Goal: Task Accomplishment & Management: Manage account settings

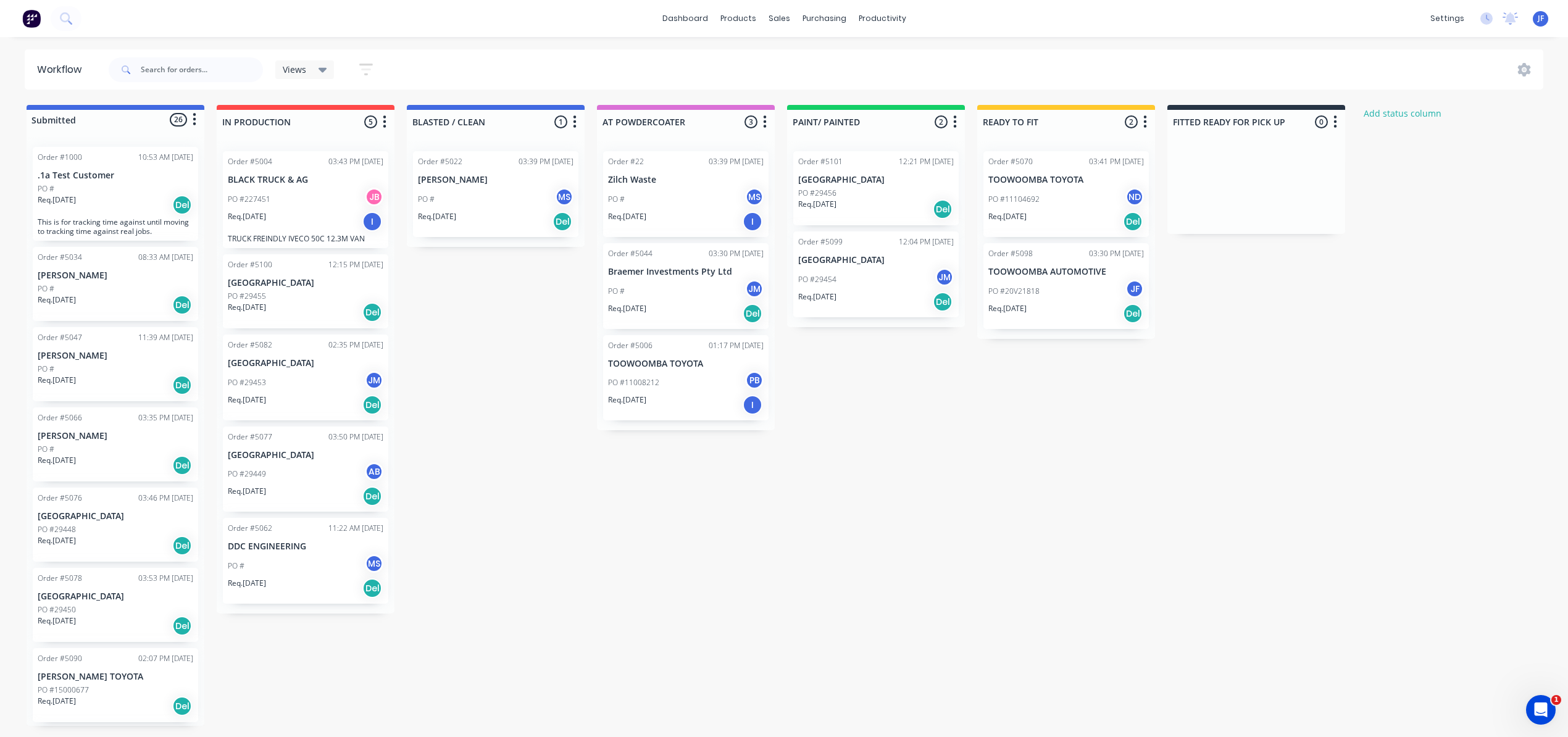
scroll to position [329, 0]
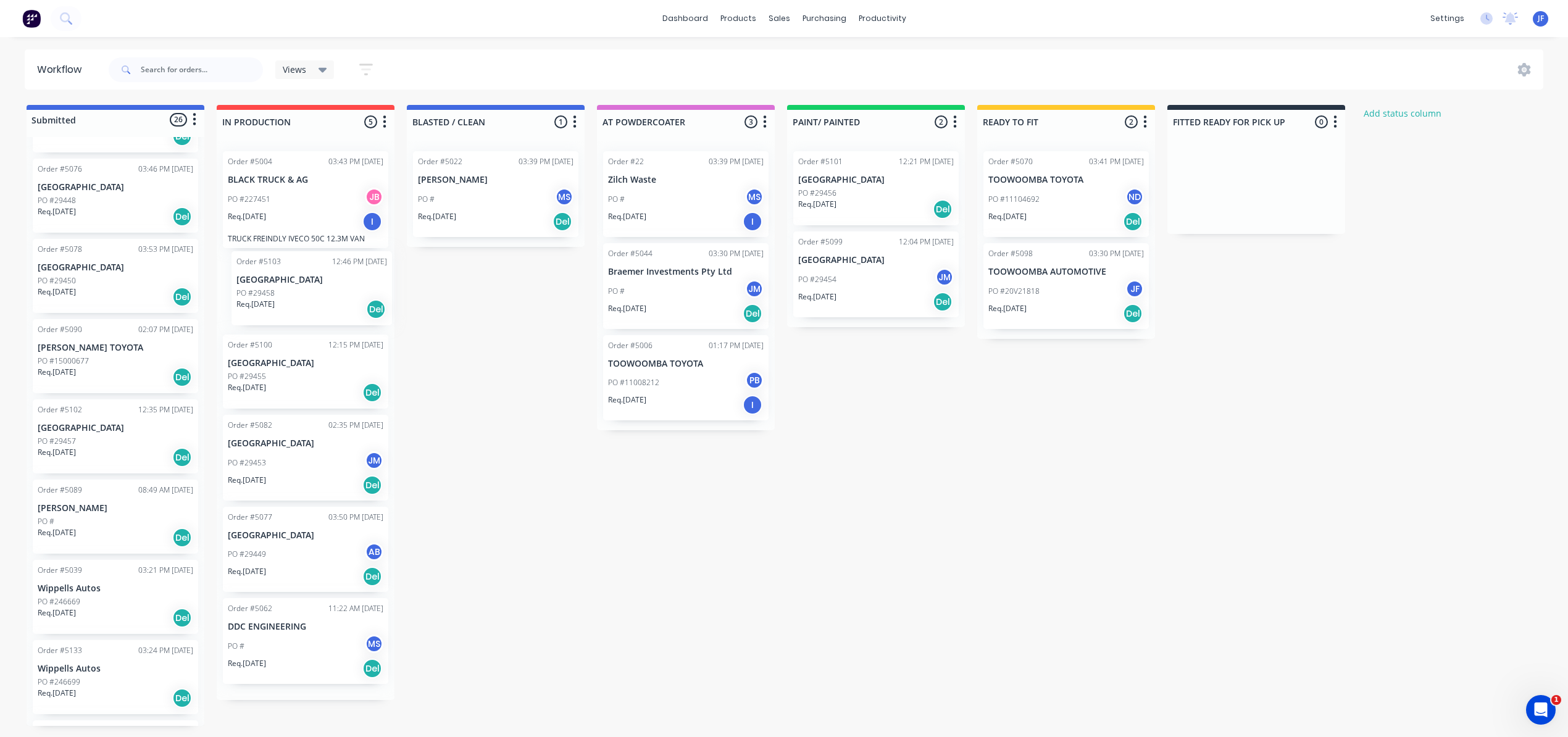
drag, startPoint x: 85, startPoint y: 506, endPoint x: 262, endPoint y: 260, distance: 303.1
click at [262, 260] on div "Submitted 26 Status colour #4169E1 hex #4169E1 Save Cancel Summaries Total orde…" at bounding box center [841, 416] width 1701 height 621
click at [374, 319] on div "Del" at bounding box center [372, 312] width 20 height 20
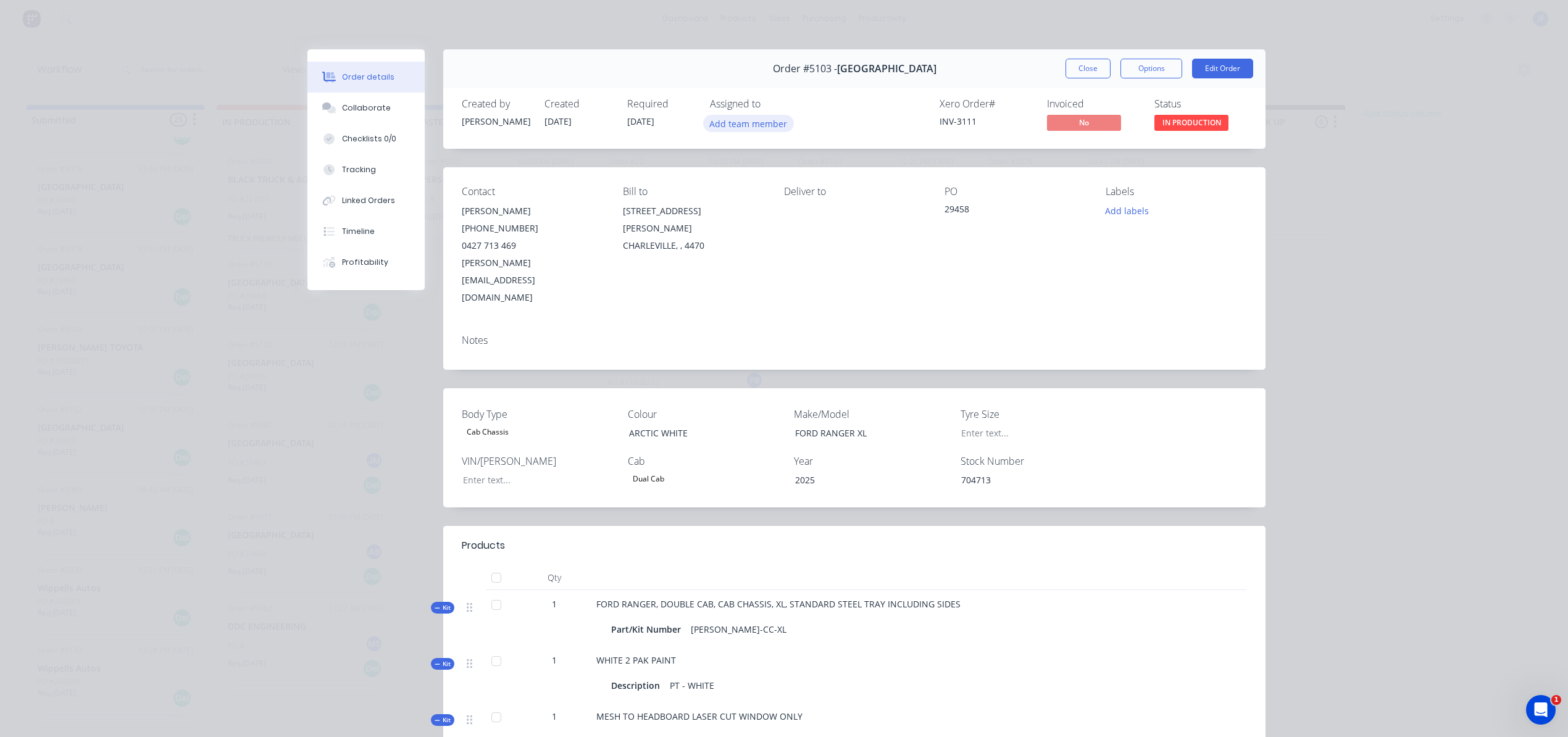
click at [730, 125] on button "Add team member" at bounding box center [748, 123] width 90 height 16
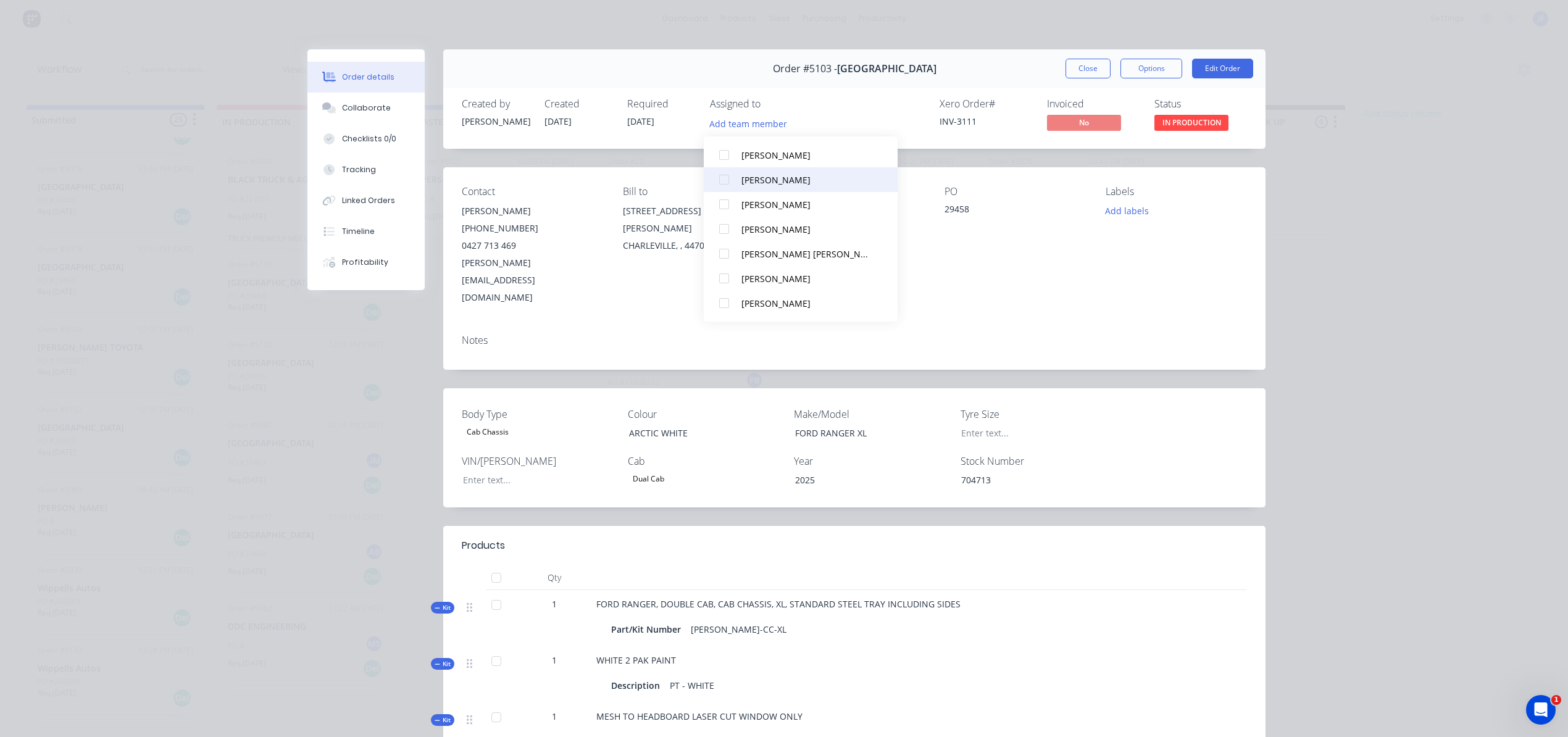
click at [753, 178] on div "[PERSON_NAME]" at bounding box center [807, 179] width 130 height 13
click at [983, 85] on div "Order #5103 - SOUTH WEST FORD Close Options Edit Order" at bounding box center [854, 69] width 822 height 39
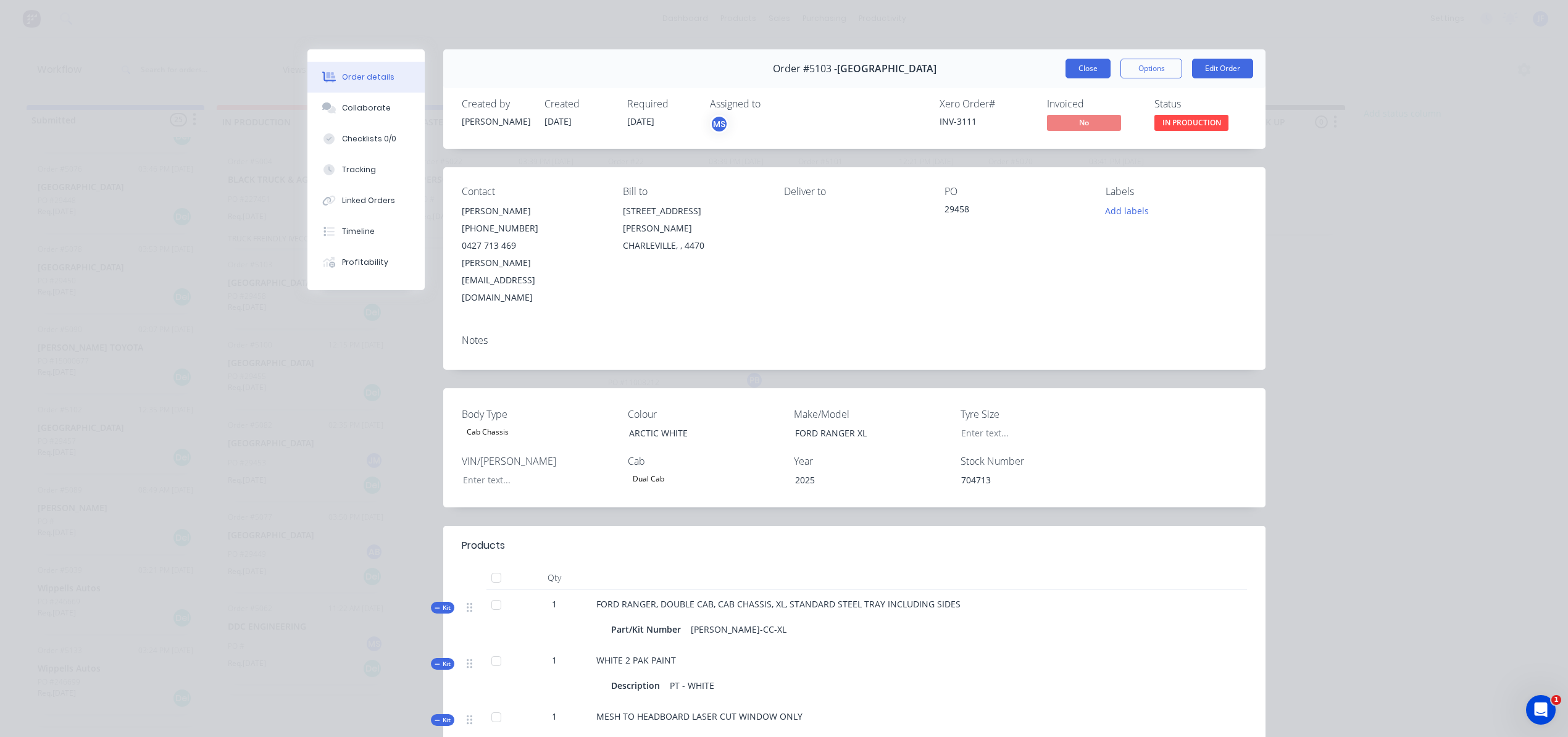
click at [1065, 67] on button "Close" at bounding box center [1088, 68] width 45 height 20
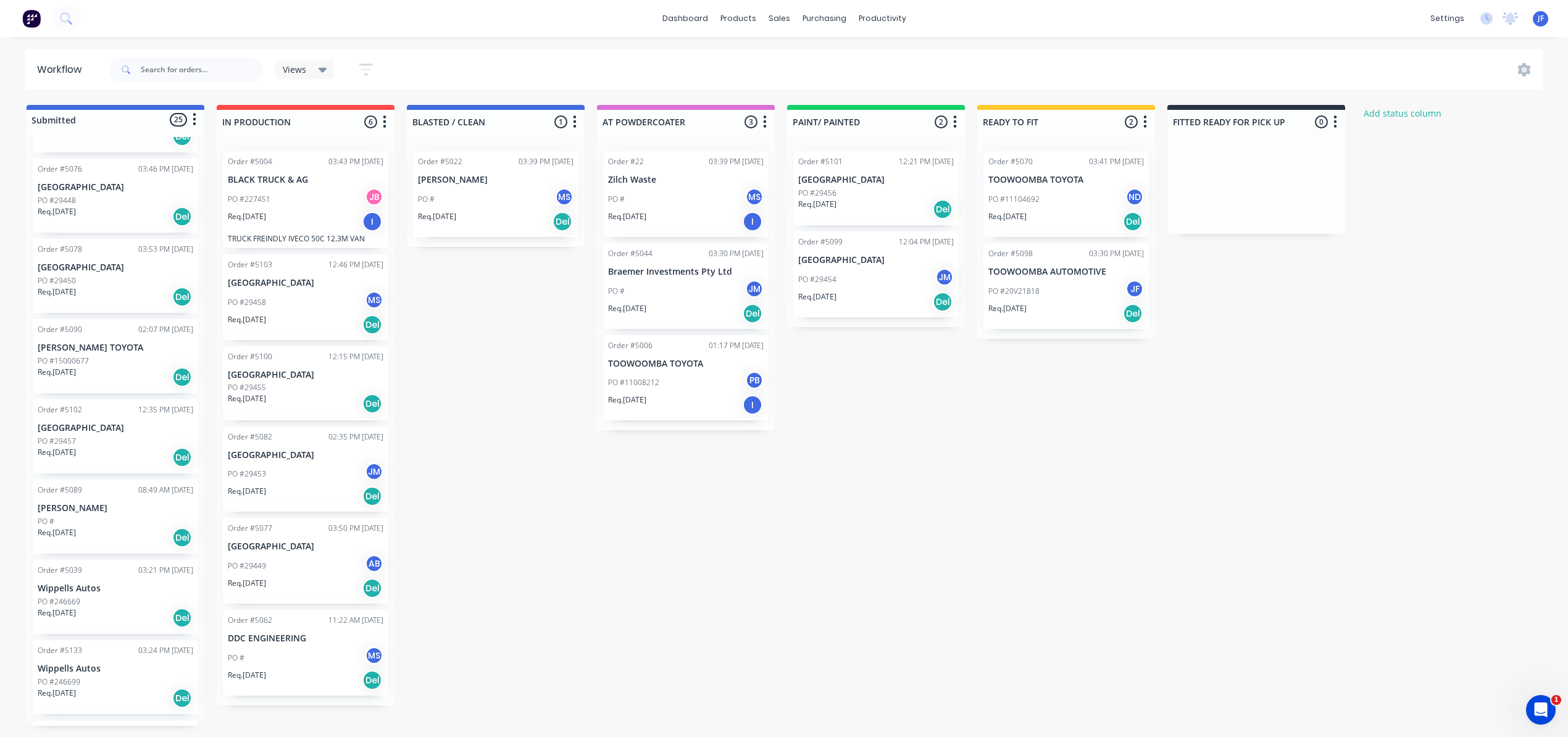
click at [1042, 470] on div "Submitted 25 Status colour #4169E1 hex #4169E1 Save Cancel Summaries Total orde…" at bounding box center [841, 416] width 1701 height 621
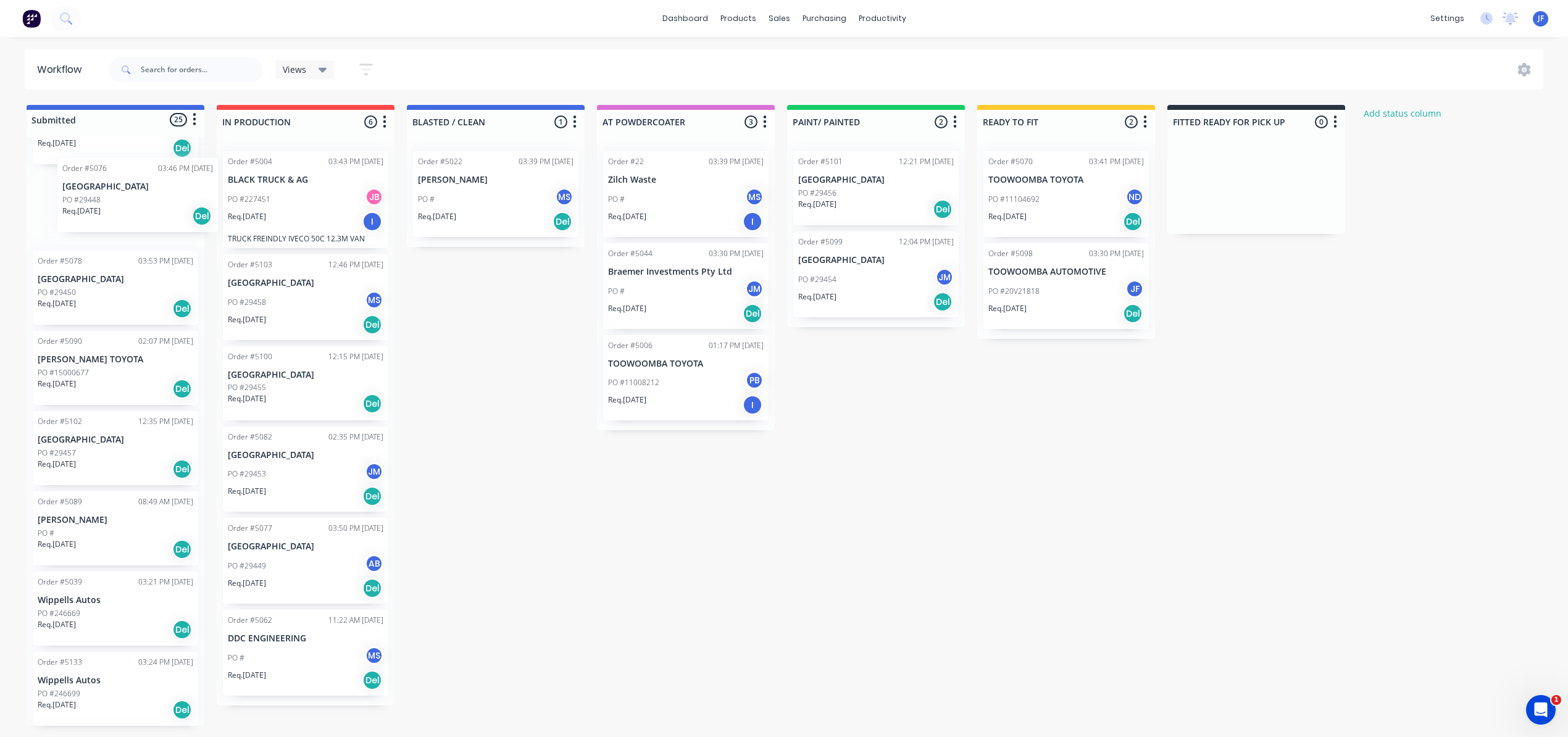
scroll to position [317, 0]
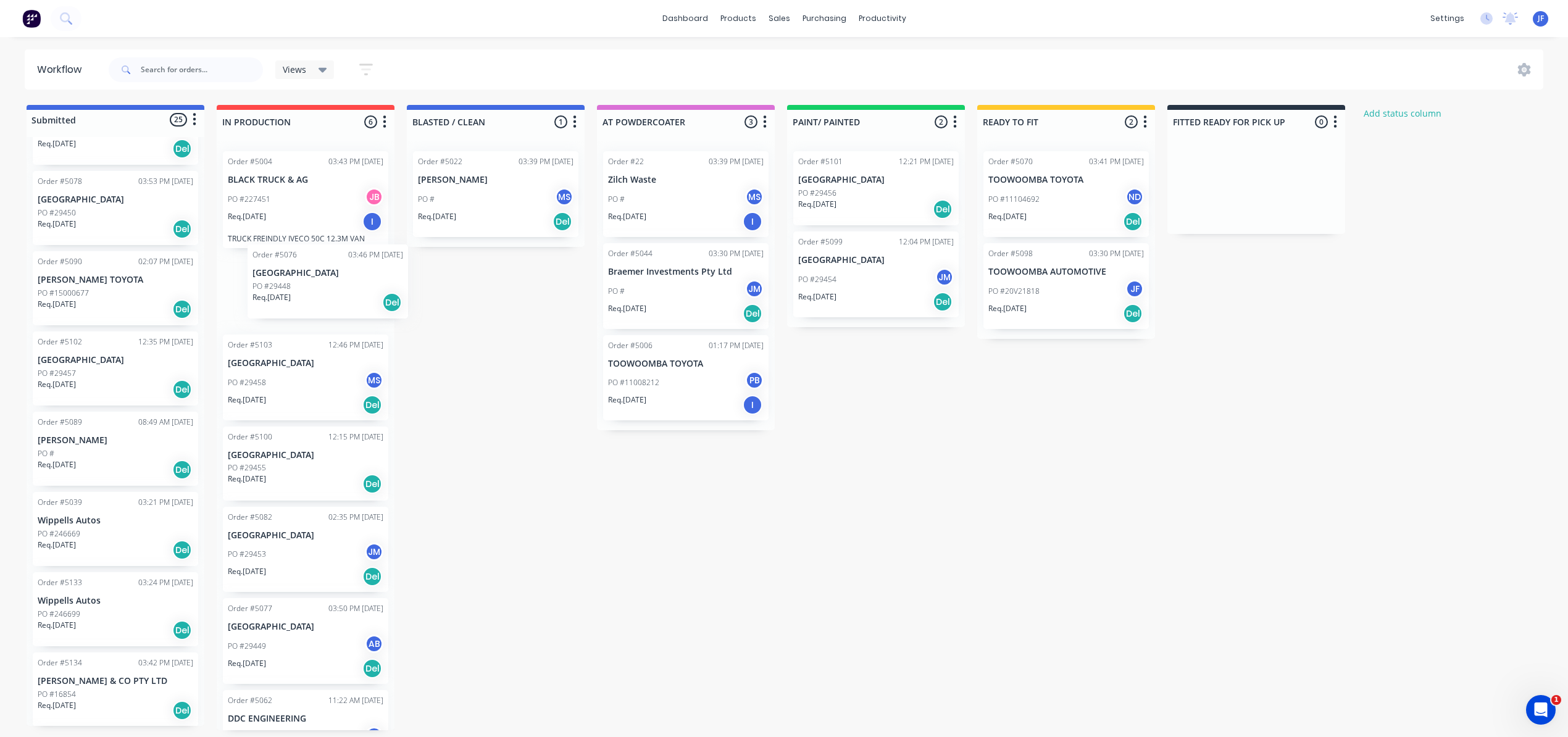
drag, startPoint x: 67, startPoint y: 203, endPoint x: 288, endPoint y: 294, distance: 239.0
click at [288, 289] on div "Submitted 25 Status colour #4169E1 hex #4169E1 Save Cancel Summaries Total orde…" at bounding box center [841, 417] width 1701 height 625
click at [366, 317] on div "Del" at bounding box center [372, 312] width 20 height 20
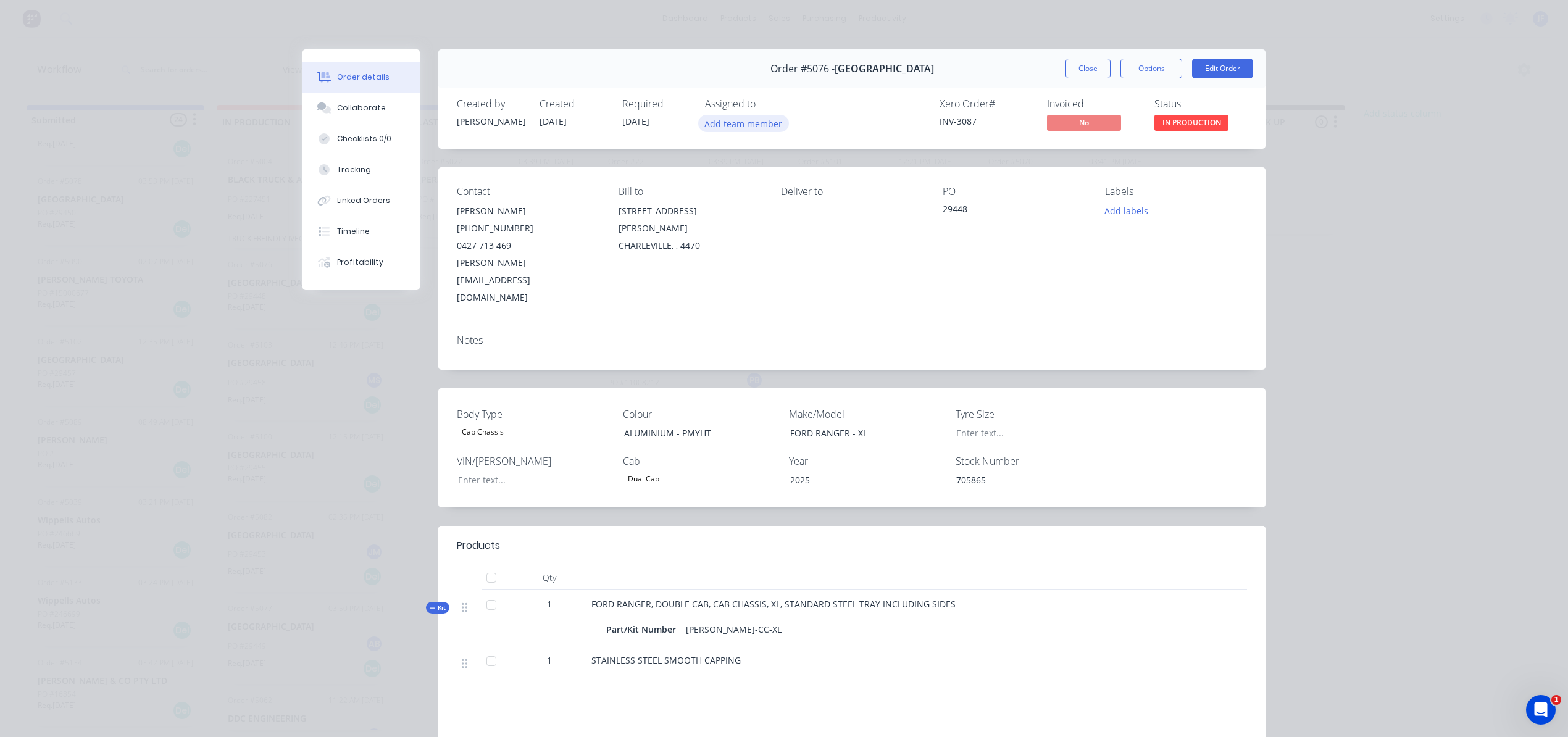
click at [719, 124] on button "Add team member" at bounding box center [744, 123] width 90 height 16
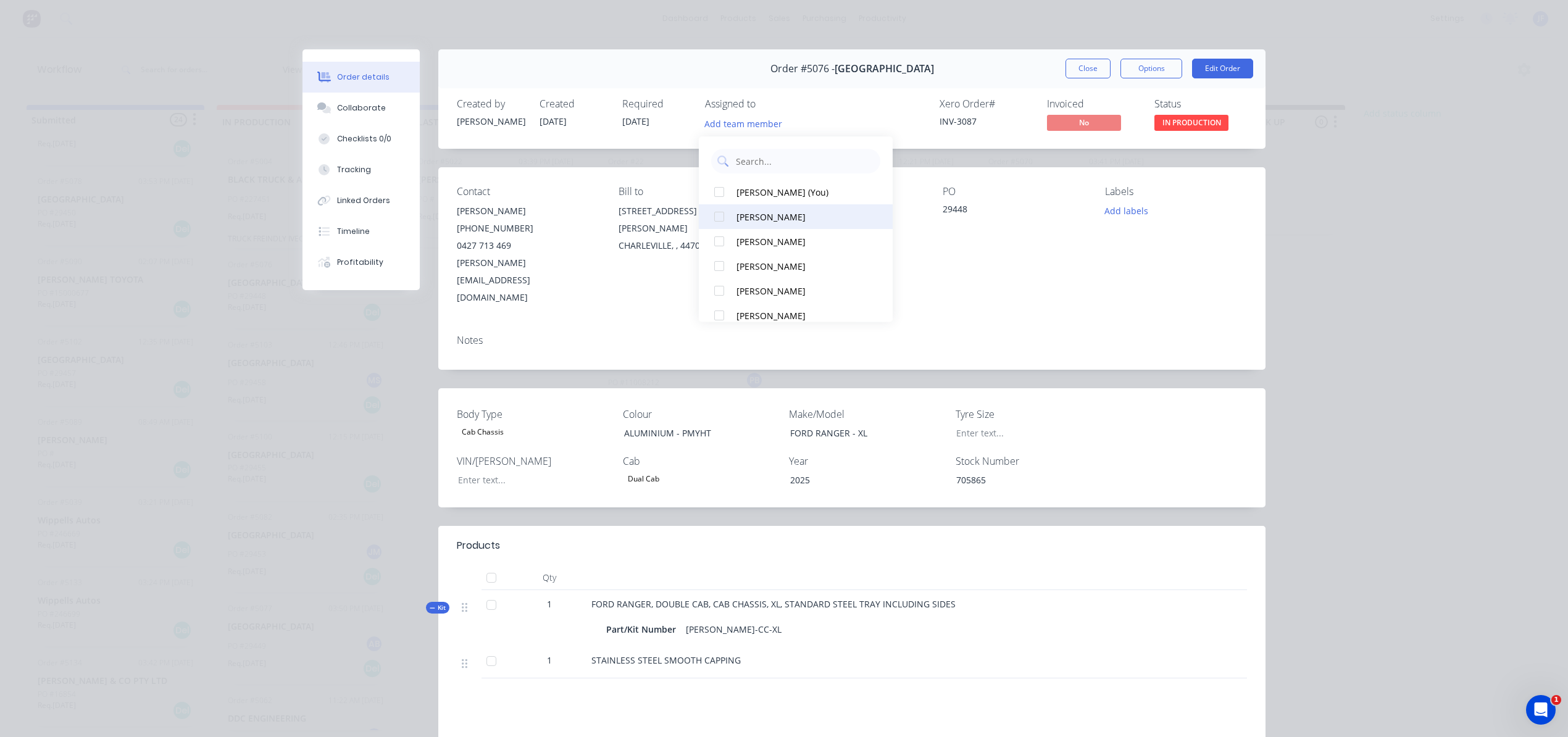
click at [747, 216] on div "[PERSON_NAME]" at bounding box center [801, 217] width 130 height 13
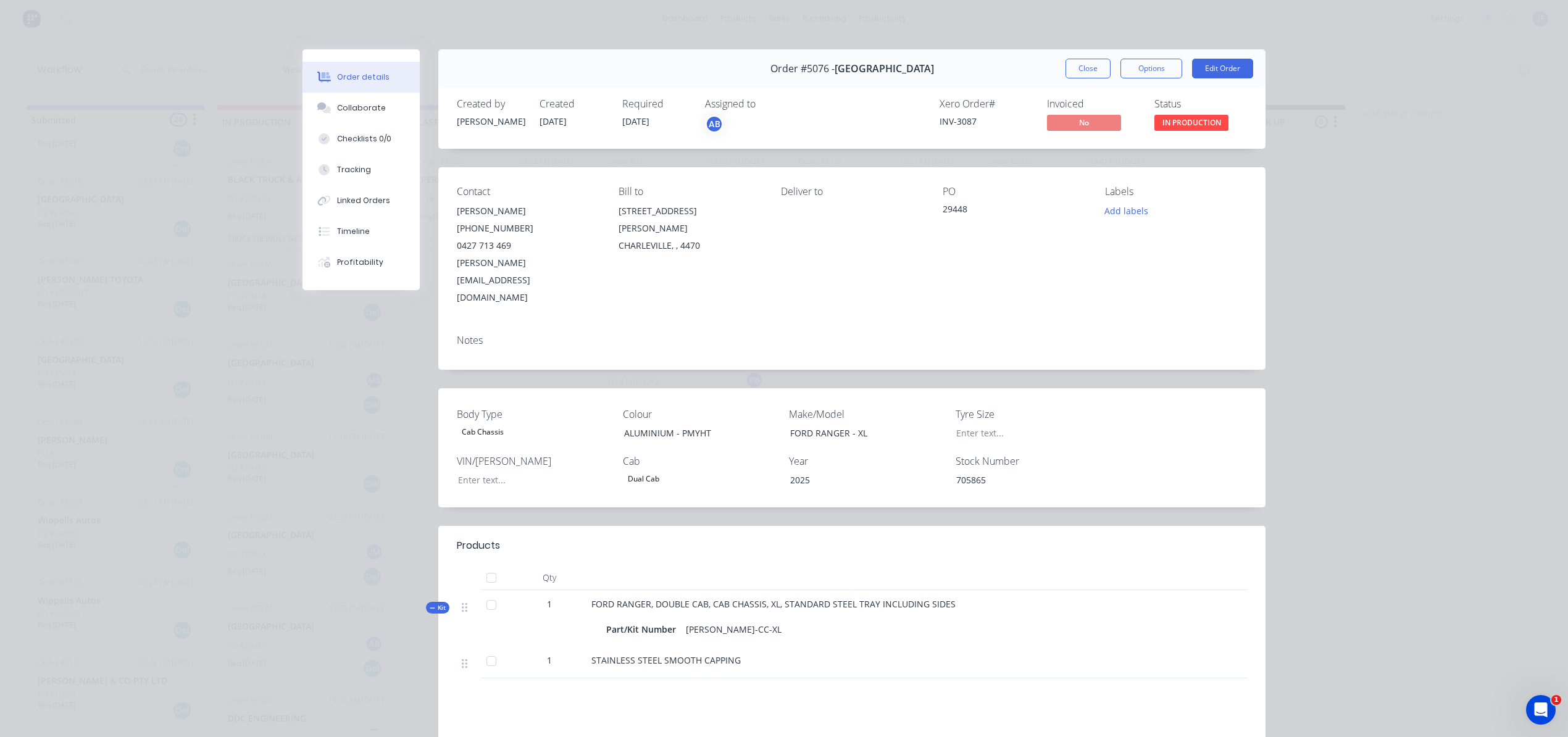
click at [798, 107] on div "Assigned to" at bounding box center [767, 104] width 124 height 12
click at [1079, 65] on button "Close" at bounding box center [1088, 68] width 45 height 20
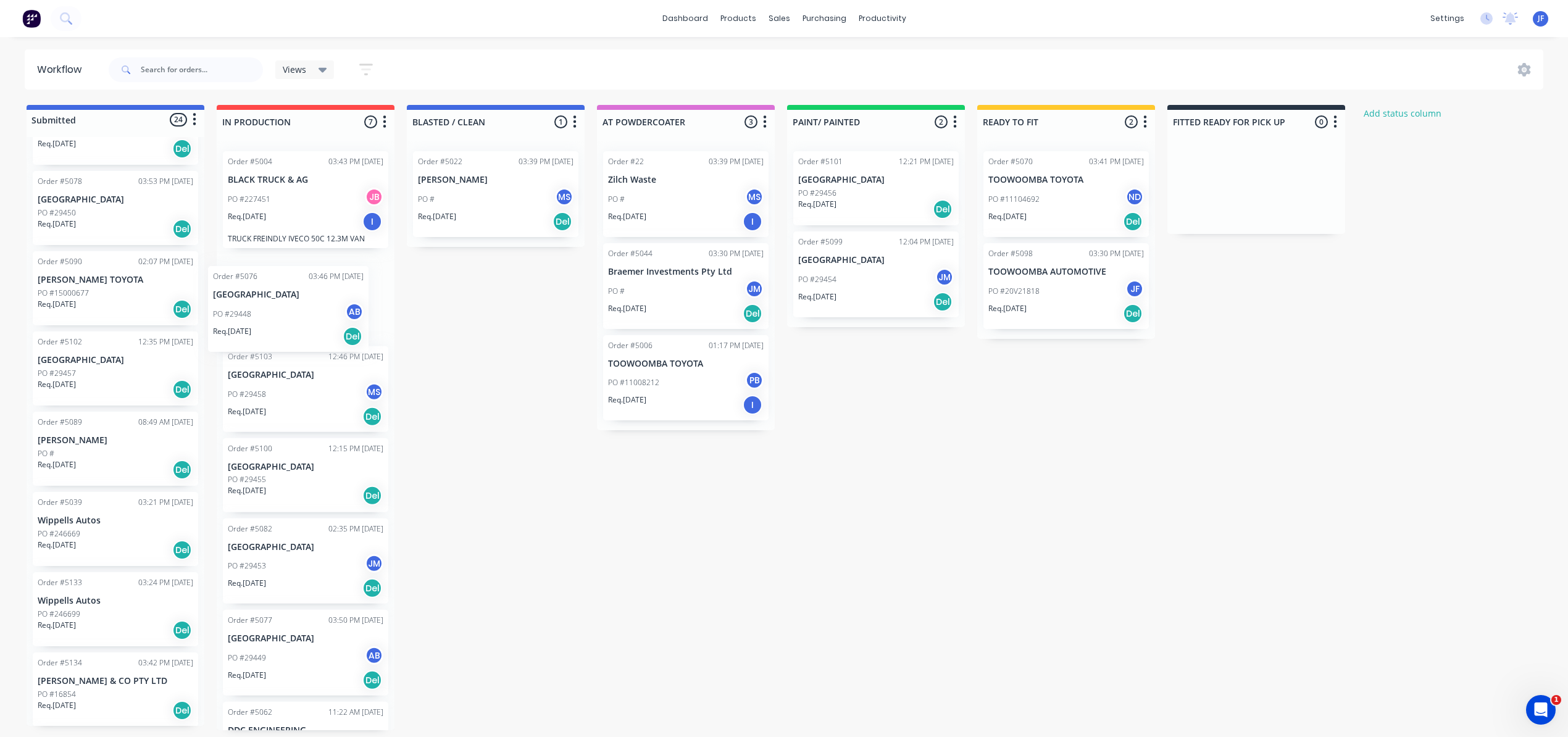
drag, startPoint x: 320, startPoint y: 305, endPoint x: 302, endPoint y: 319, distance: 22.8
click at [301, 320] on div "Order #5004 03:43 PM [DATE] BLACK TRUCK & AG PO #227451 JB Req. [DATE] I TRUCK …" at bounding box center [305, 436] width 178 height 589
drag, startPoint x: 96, startPoint y: 267, endPoint x: 91, endPoint y: 338, distance: 71.2
click at [91, 338] on div "Order #1000 10:53 AM [DATE] .1a Test Customer PO # Req. [DATE] Del This is for …" at bounding box center [116, 432] width 178 height 589
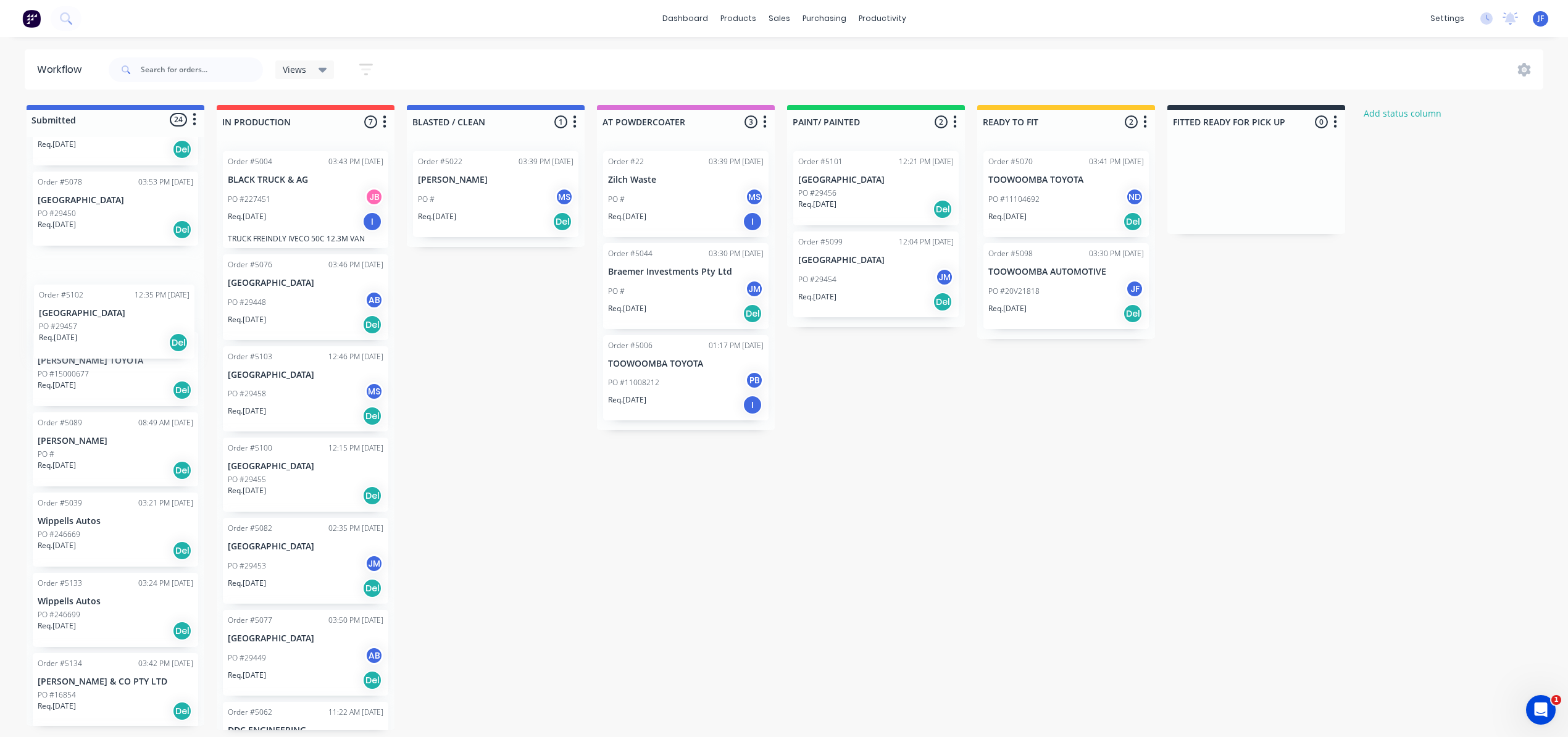
drag, startPoint x: 95, startPoint y: 347, endPoint x: 96, endPoint y: 295, distance: 52.0
click at [96, 295] on div "Order #1000 10:53 AM [DATE] .1a Test Customer PO # Req. [DATE] Del This is for …" at bounding box center [116, 432] width 178 height 589
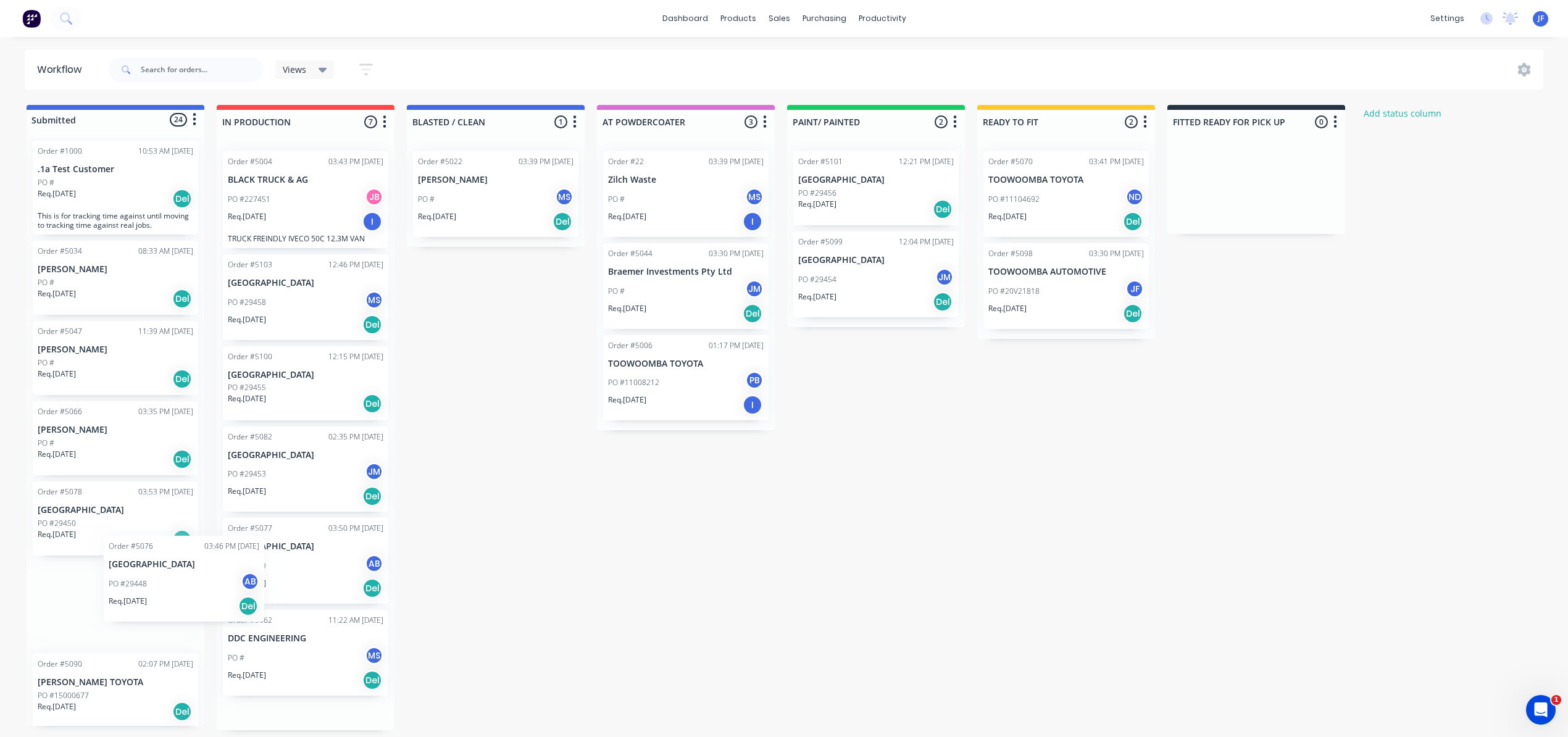
scroll to position [8, 0]
drag, startPoint x: 297, startPoint y: 294, endPoint x: 90, endPoint y: 506, distance: 296.3
click at [90, 506] on div "Submitted 24 Status colour #4169E1 hex #4169E1 Save Cancel Summaries Total orde…" at bounding box center [841, 417] width 1701 height 625
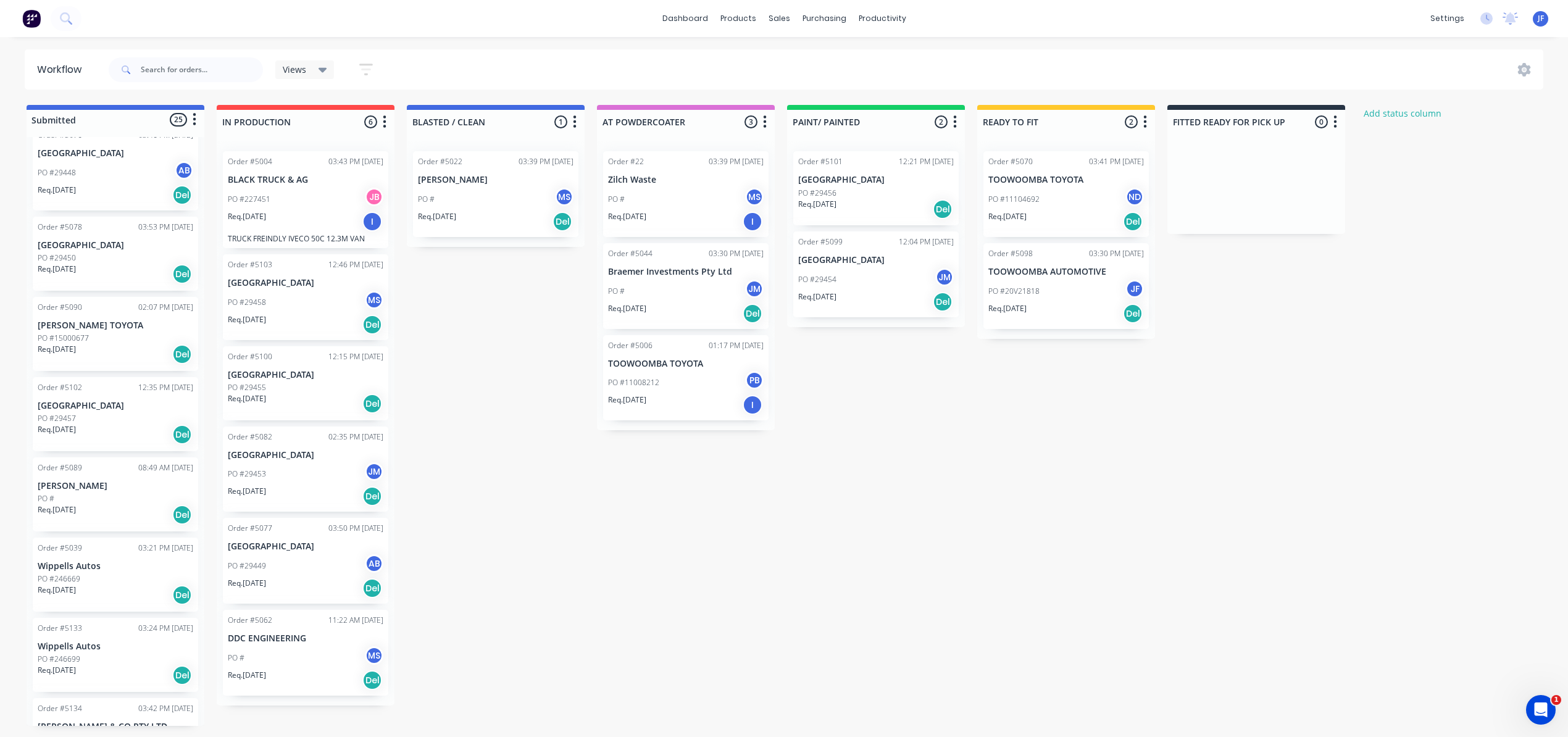
scroll to position [420, 0]
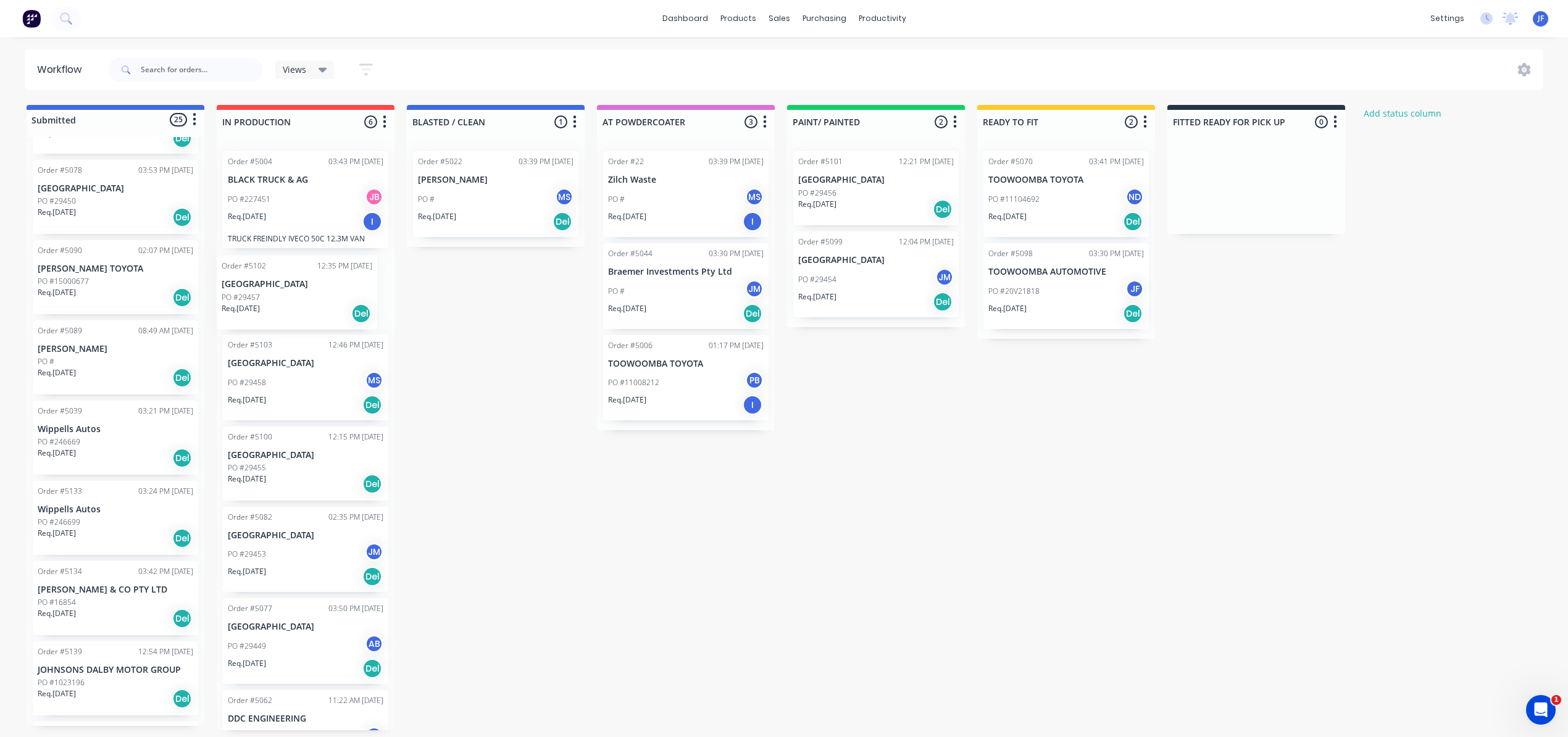
drag, startPoint x: 125, startPoint y: 366, endPoint x: 312, endPoint y: 301, distance: 198.0
click at [312, 301] on div "Submitted 25 Status colour #4169E1 hex #4169E1 Save Cancel Summaries Total orde…" at bounding box center [841, 417] width 1701 height 625
click at [371, 310] on div "Del" at bounding box center [372, 312] width 20 height 20
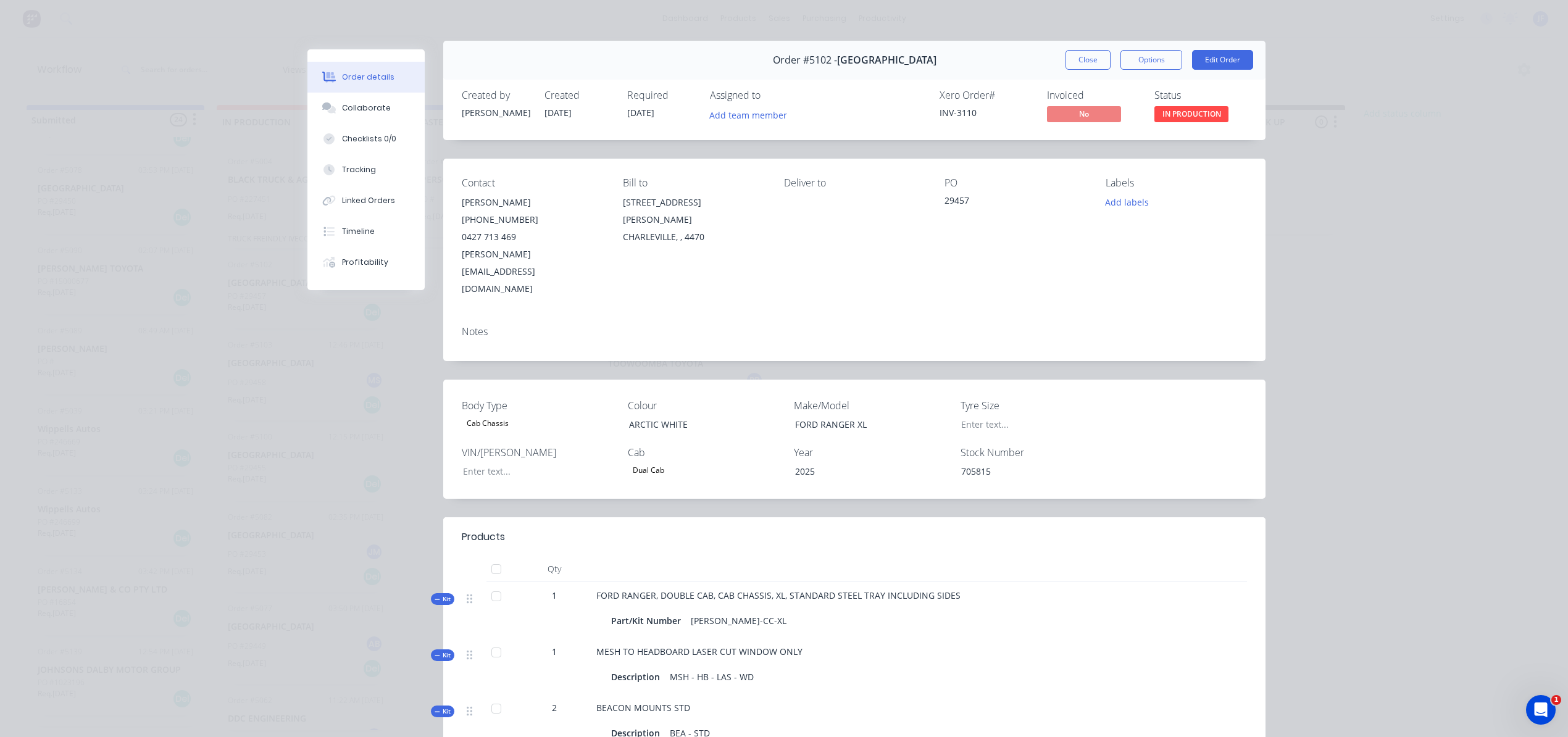
scroll to position [0, 0]
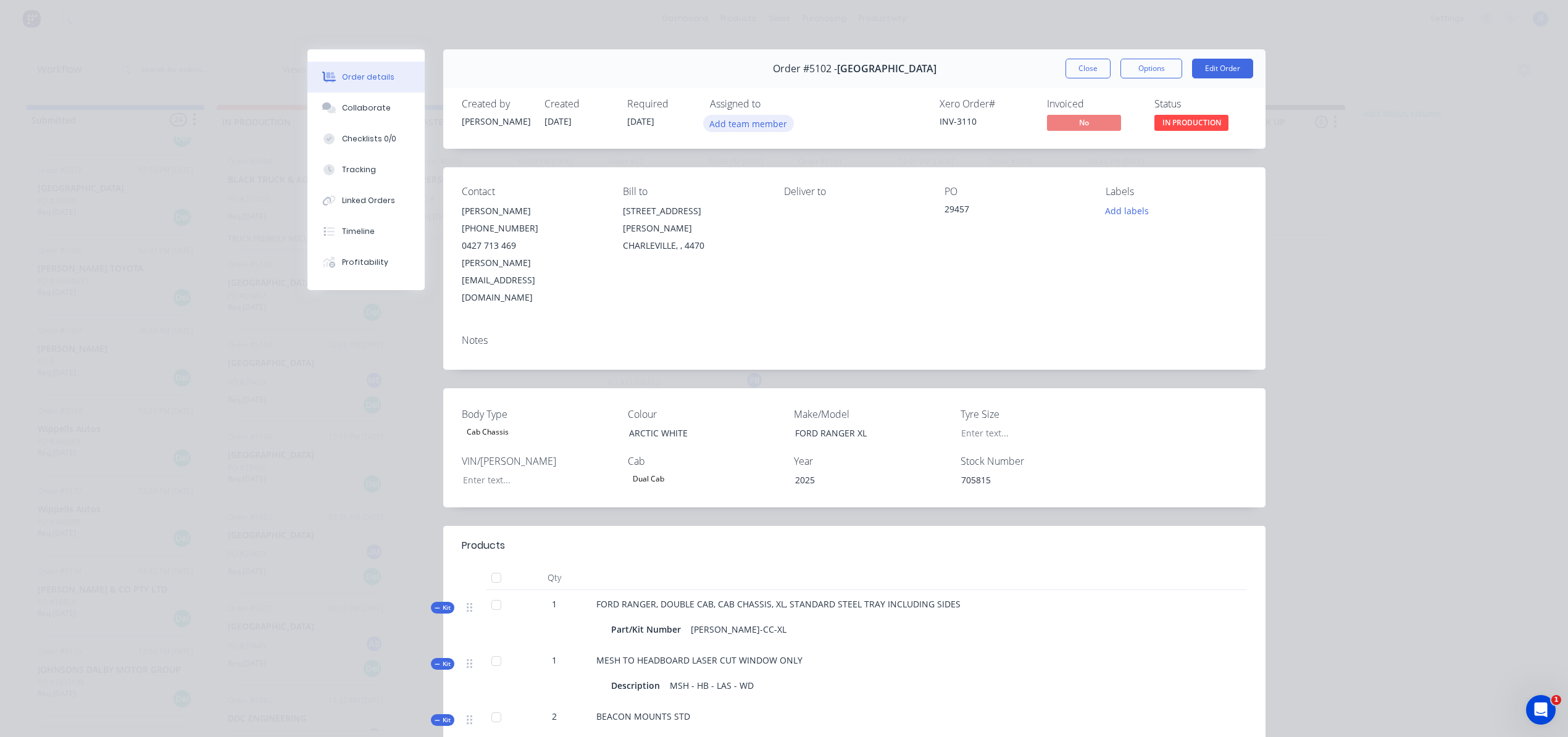
click at [742, 128] on button "Add team member" at bounding box center [748, 123] width 90 height 16
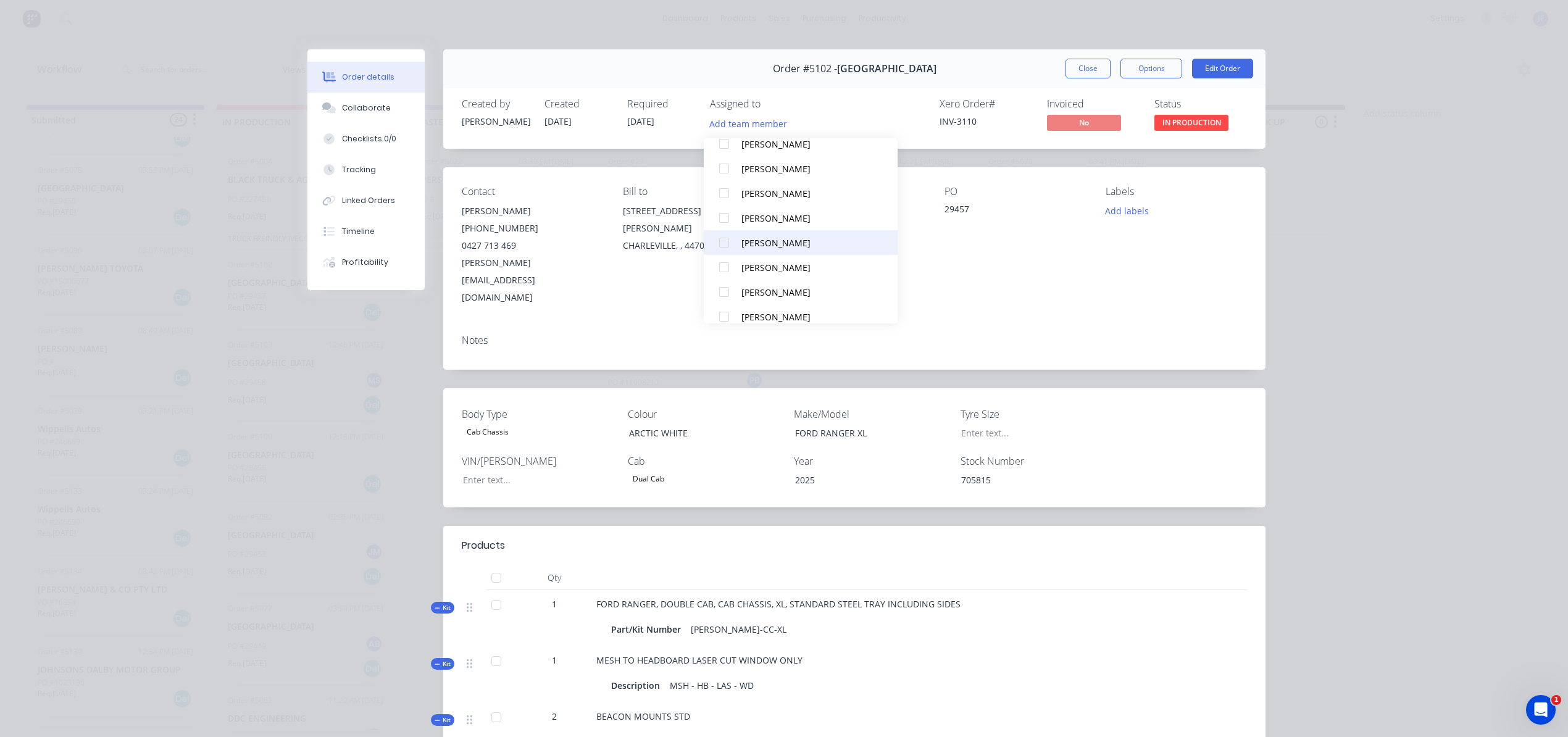
scroll to position [411, 0]
click at [758, 196] on div "[PERSON_NAME]" at bounding box center [807, 202] width 130 height 13
click at [804, 112] on div "Assigned to JM" at bounding box center [771, 116] width 124 height 36
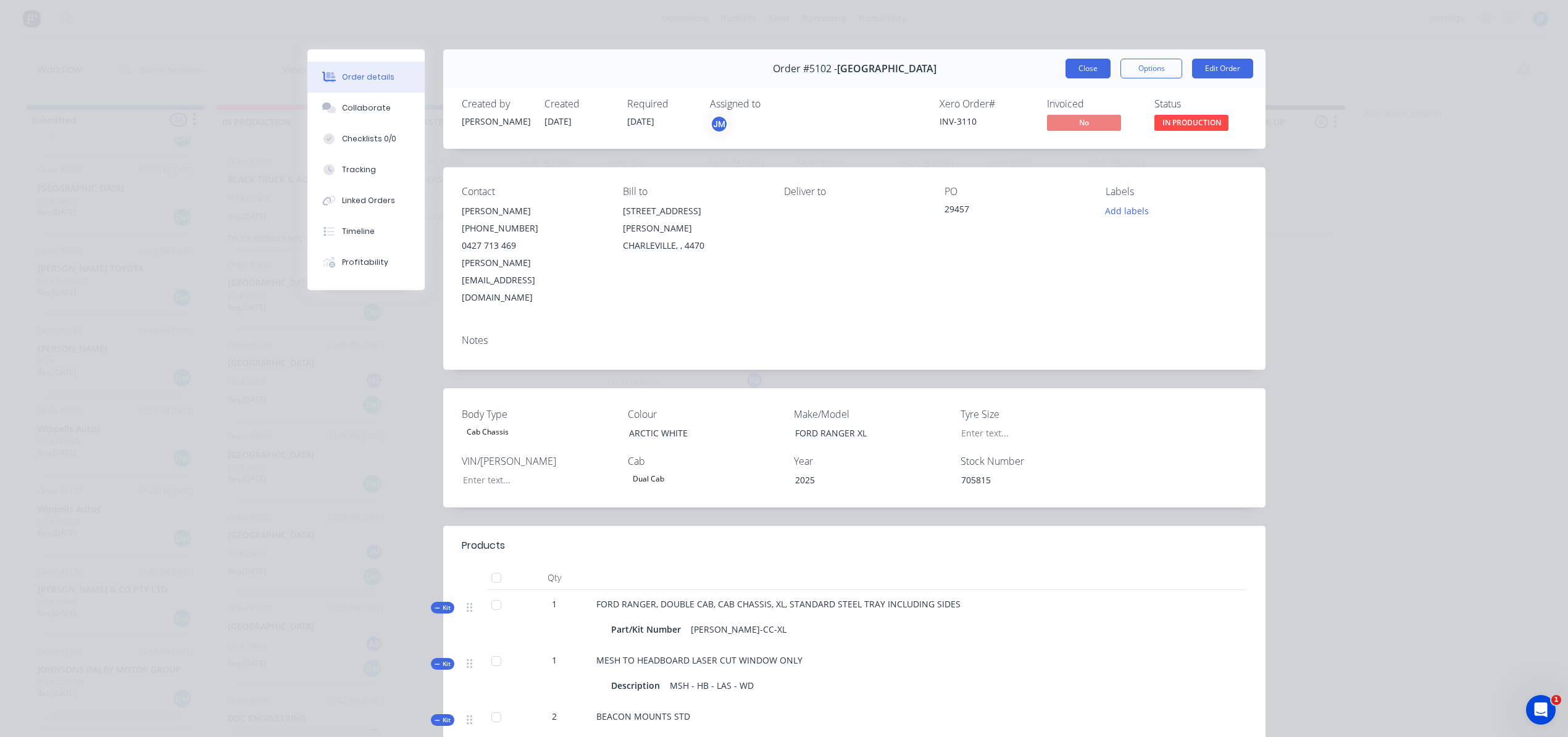
click at [1080, 70] on button "Close" at bounding box center [1088, 68] width 45 height 20
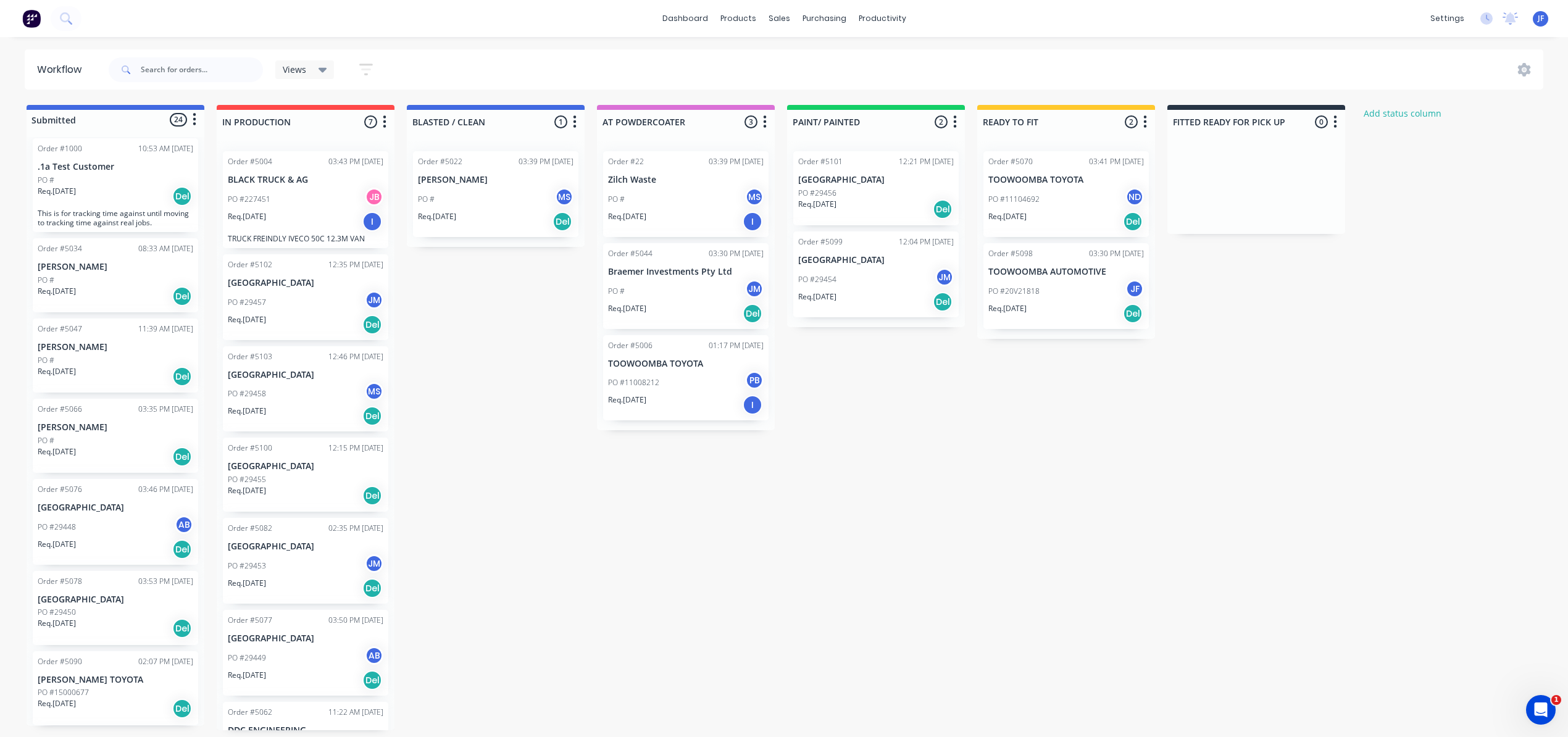
scroll to position [8, 0]
click at [181, 524] on div "AB" at bounding box center [184, 525] width 19 height 19
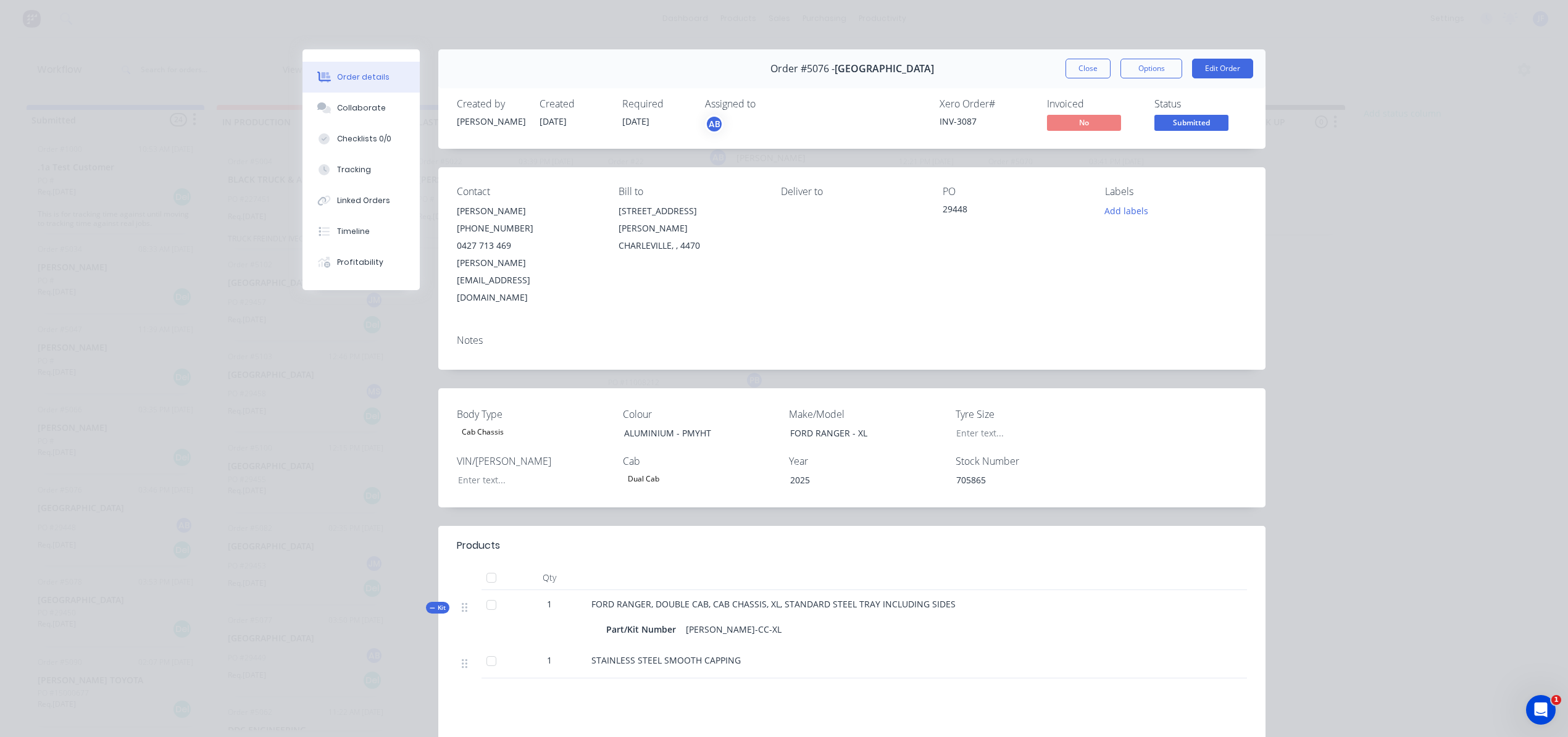
click at [705, 125] on div "AB" at bounding box center [714, 124] width 19 height 19
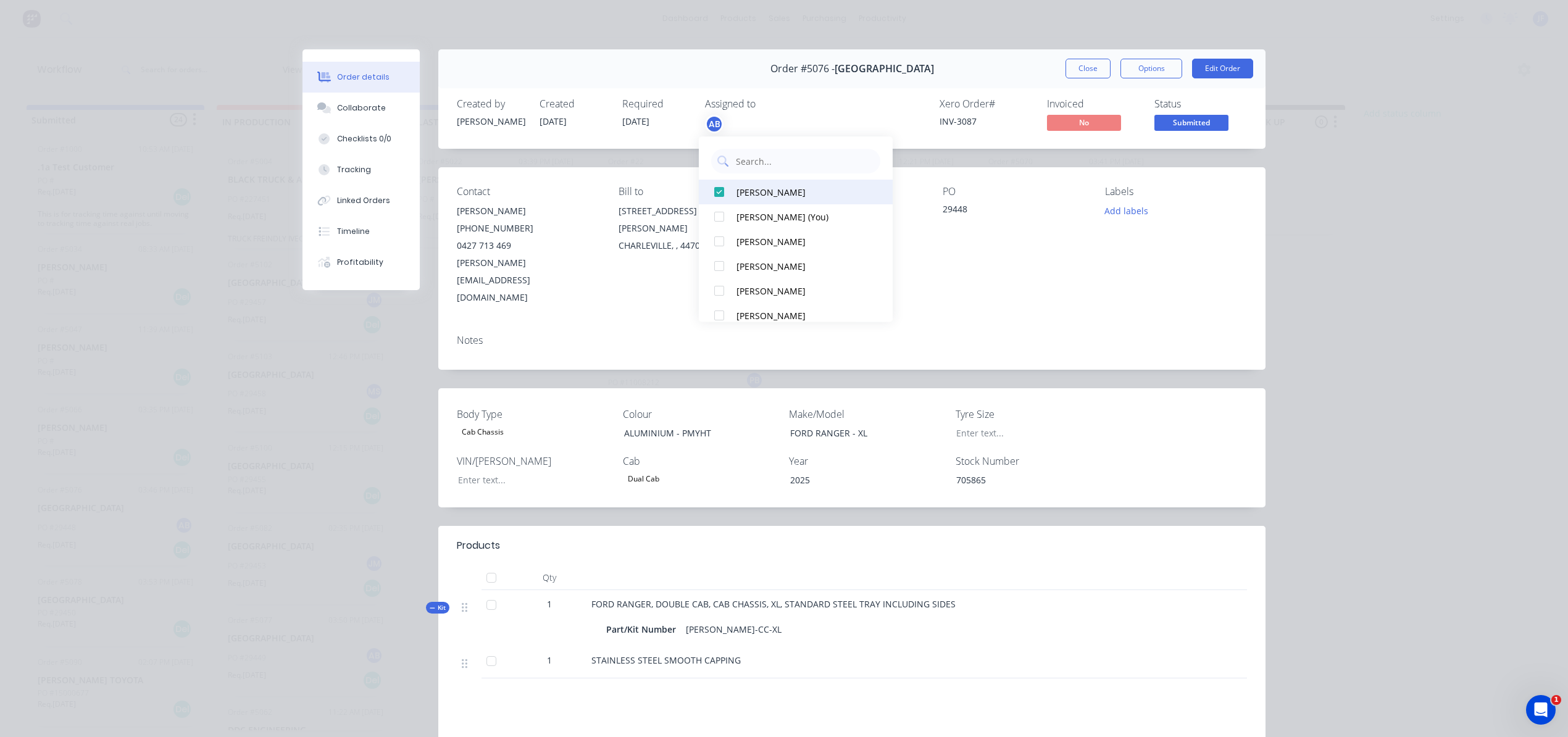
click at [709, 194] on div at bounding box center [718, 191] width 24 height 24
click at [832, 92] on div "Created by [PERSON_NAME] Created [DATE] Required [DATE] Assigned to Add team me…" at bounding box center [852, 116] width 827 height 65
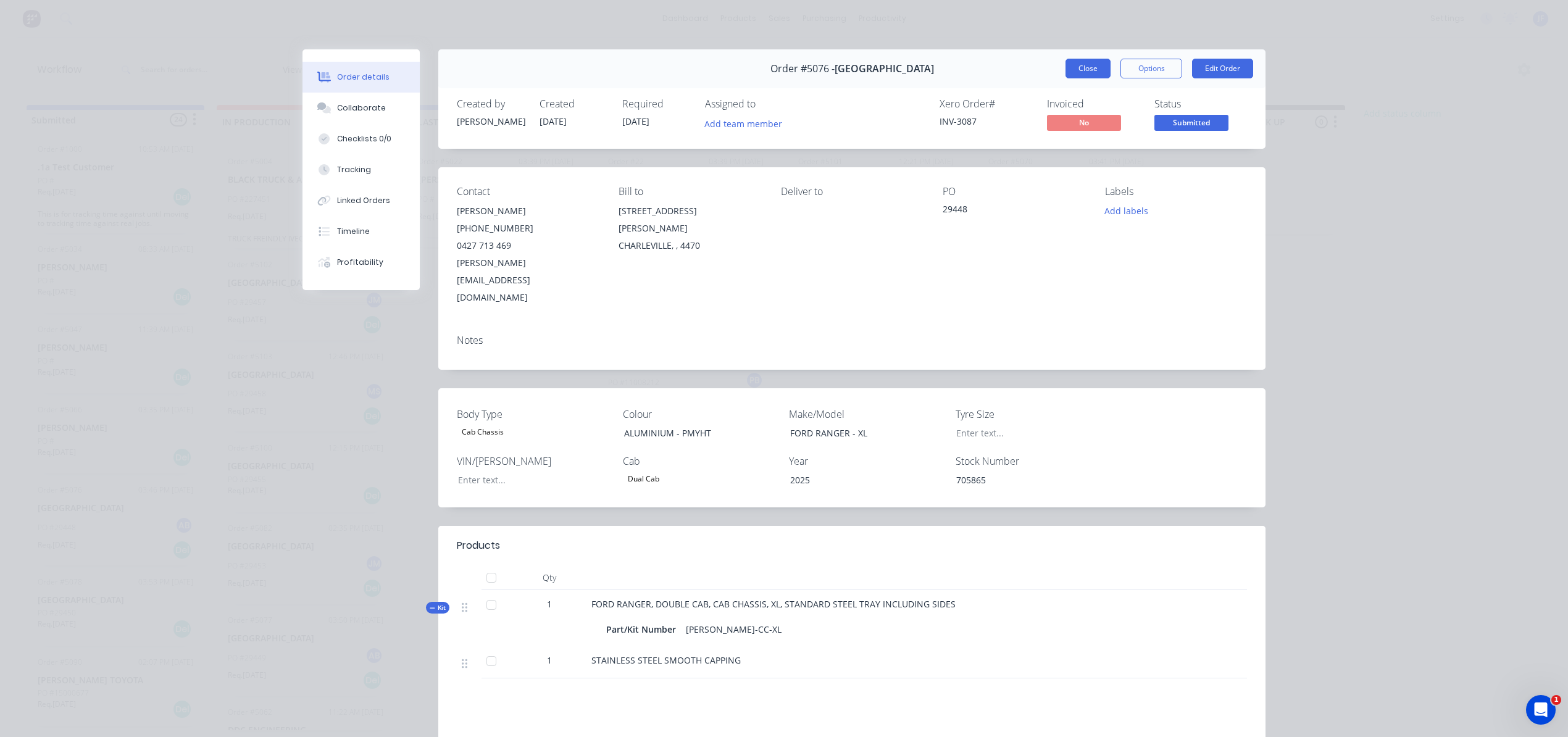
click at [1092, 65] on button "Close" at bounding box center [1088, 68] width 45 height 20
